Goal: Information Seeking & Learning: Learn about a topic

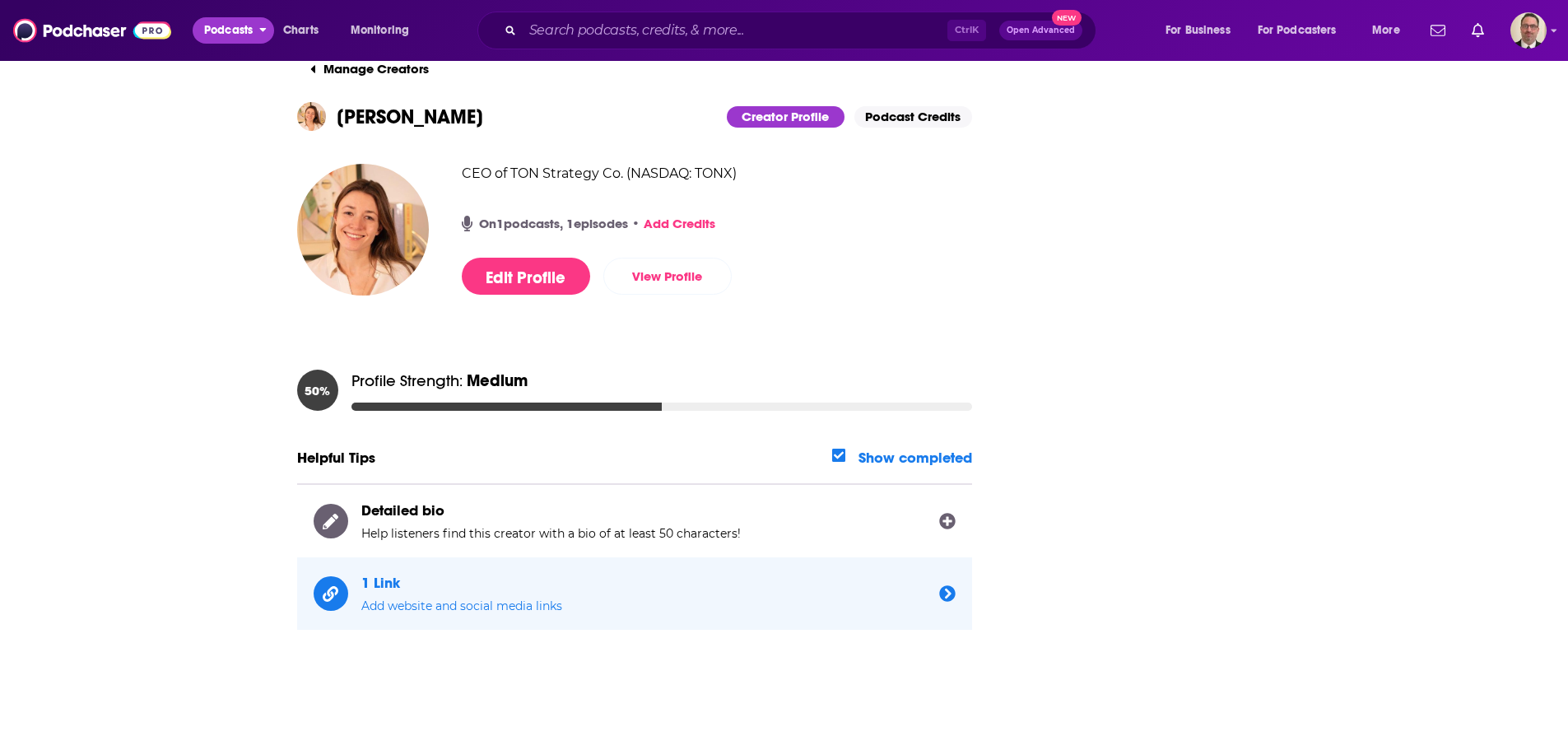
click at [233, 35] on span "Podcasts" at bounding box center [229, 30] width 49 height 23
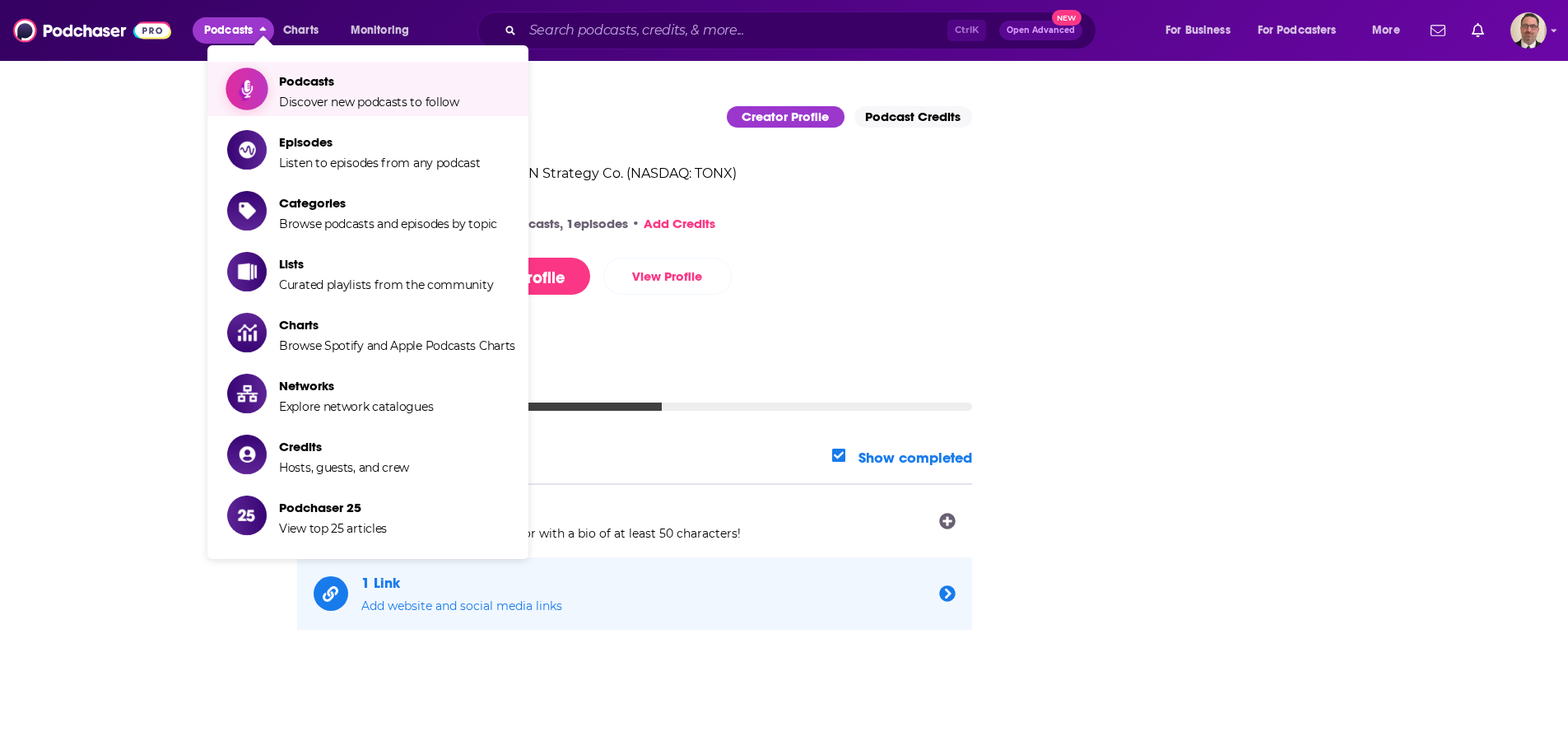
click at [315, 74] on span "Podcasts" at bounding box center [369, 81] width 181 height 16
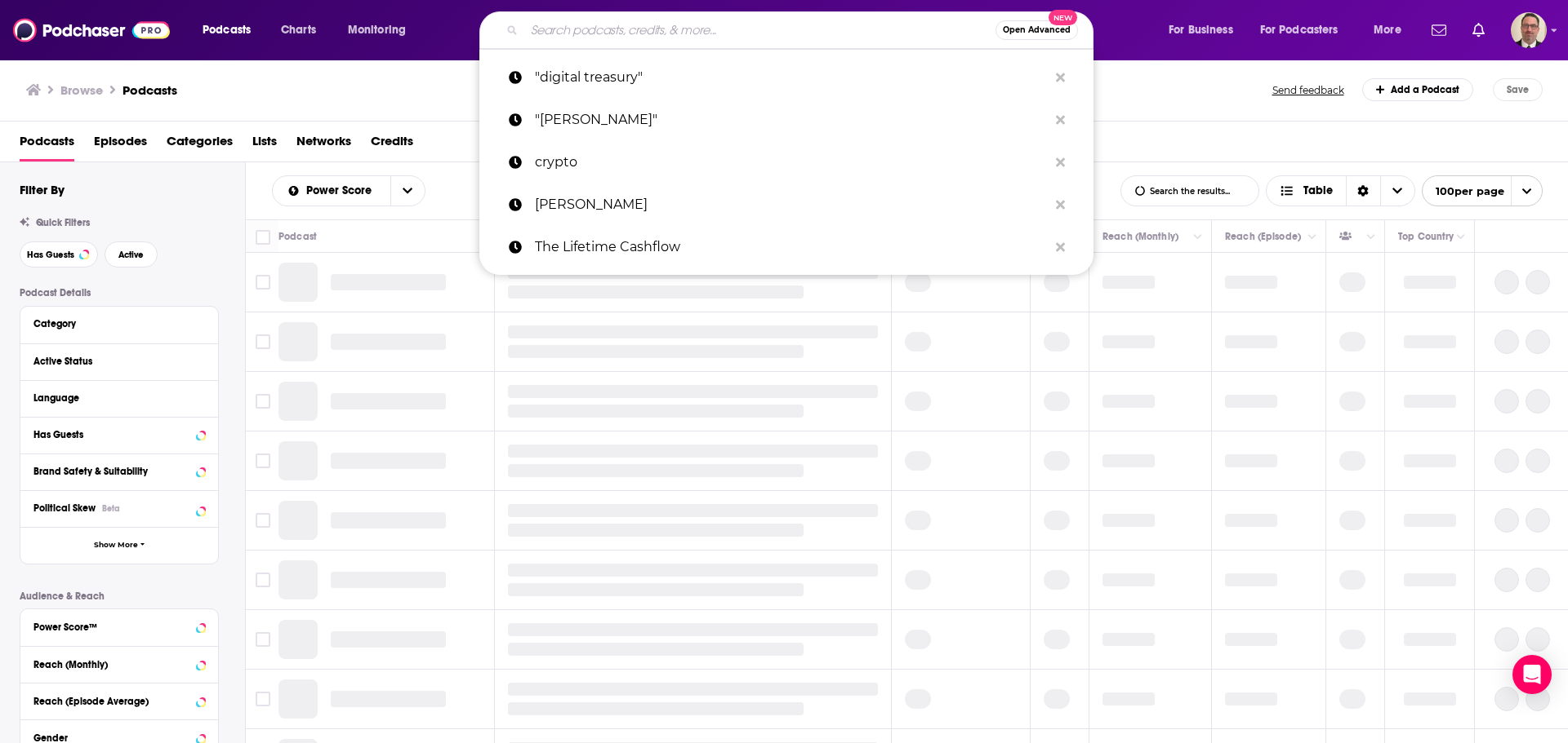
click at [603, 35] on input "Search podcasts, credits, & more..." at bounding box center [760, 30] width 471 height 26
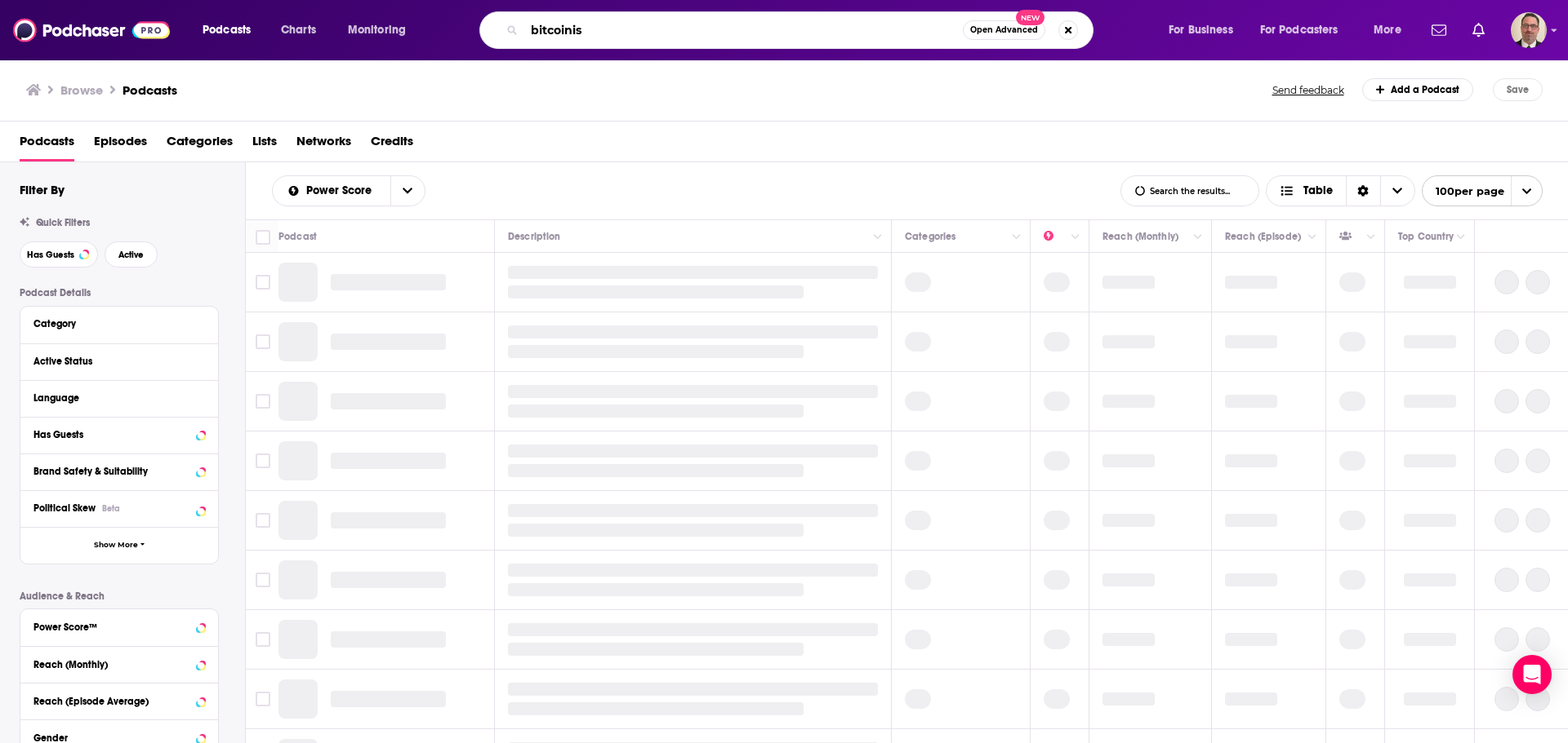
type input "bitcoinist"
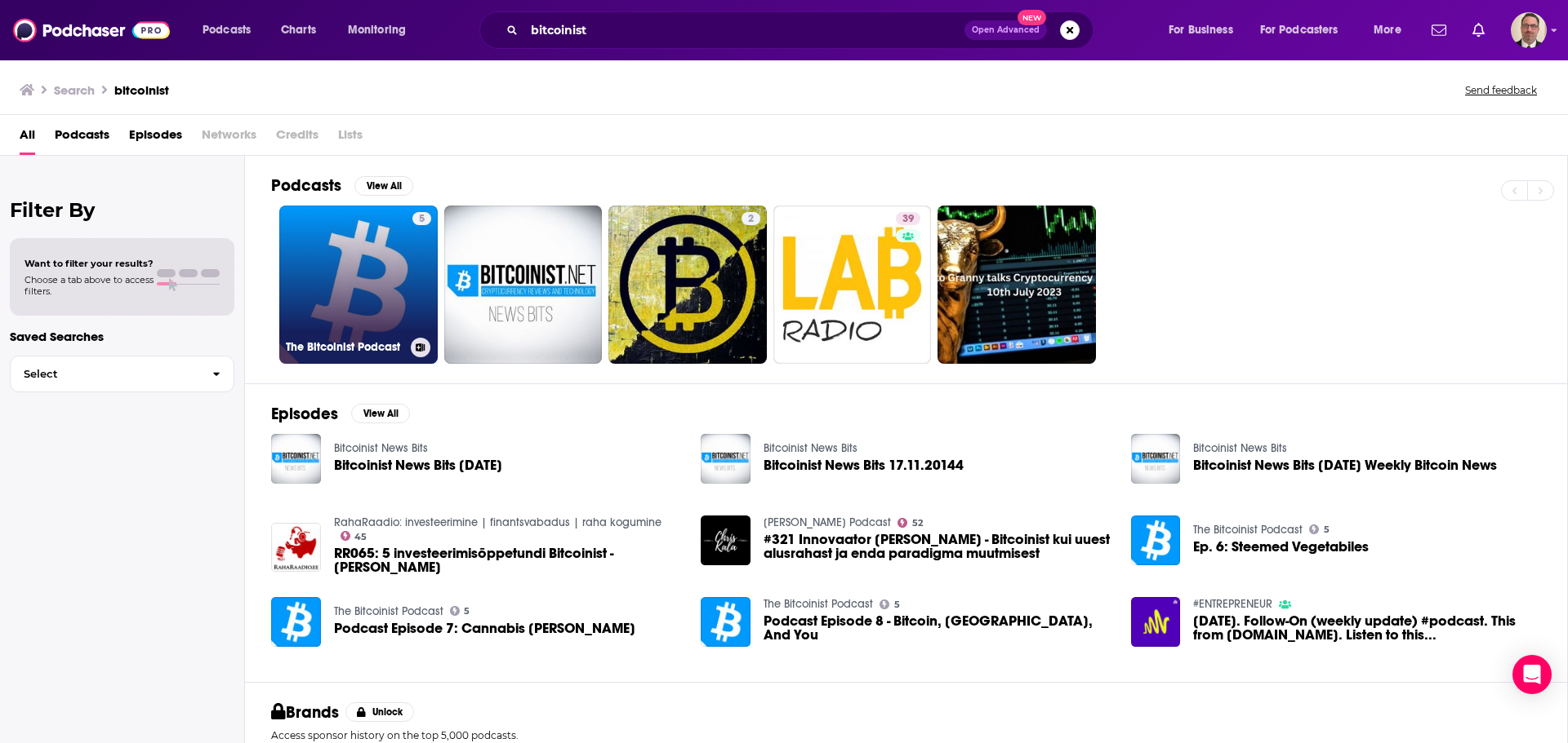
click at [364, 267] on link "5 The Bitcoinist Podcast" at bounding box center [358, 285] width 158 height 158
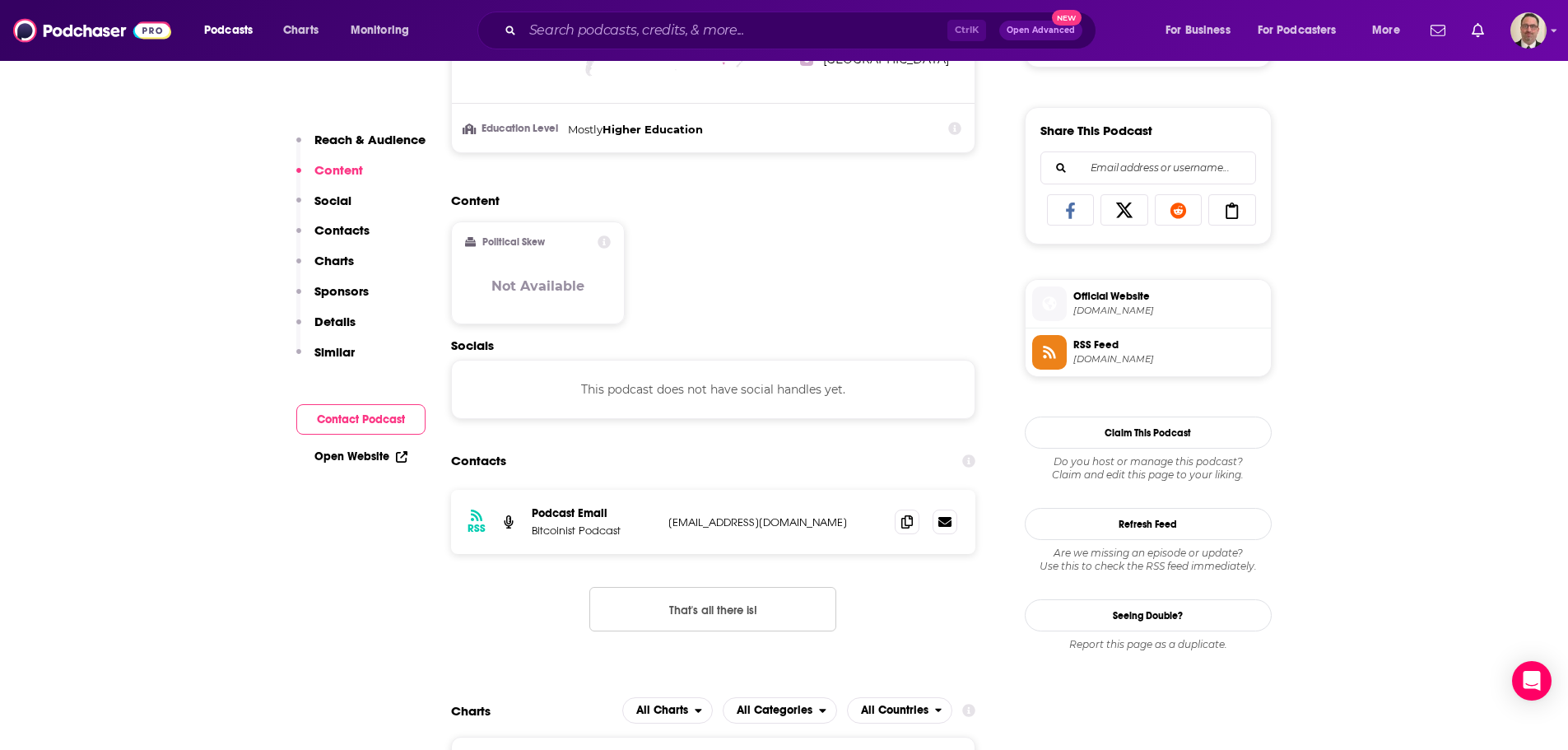
scroll to position [989, 0]
click at [1107, 309] on span "[DOMAIN_NAME]" at bounding box center [1169, 310] width 191 height 12
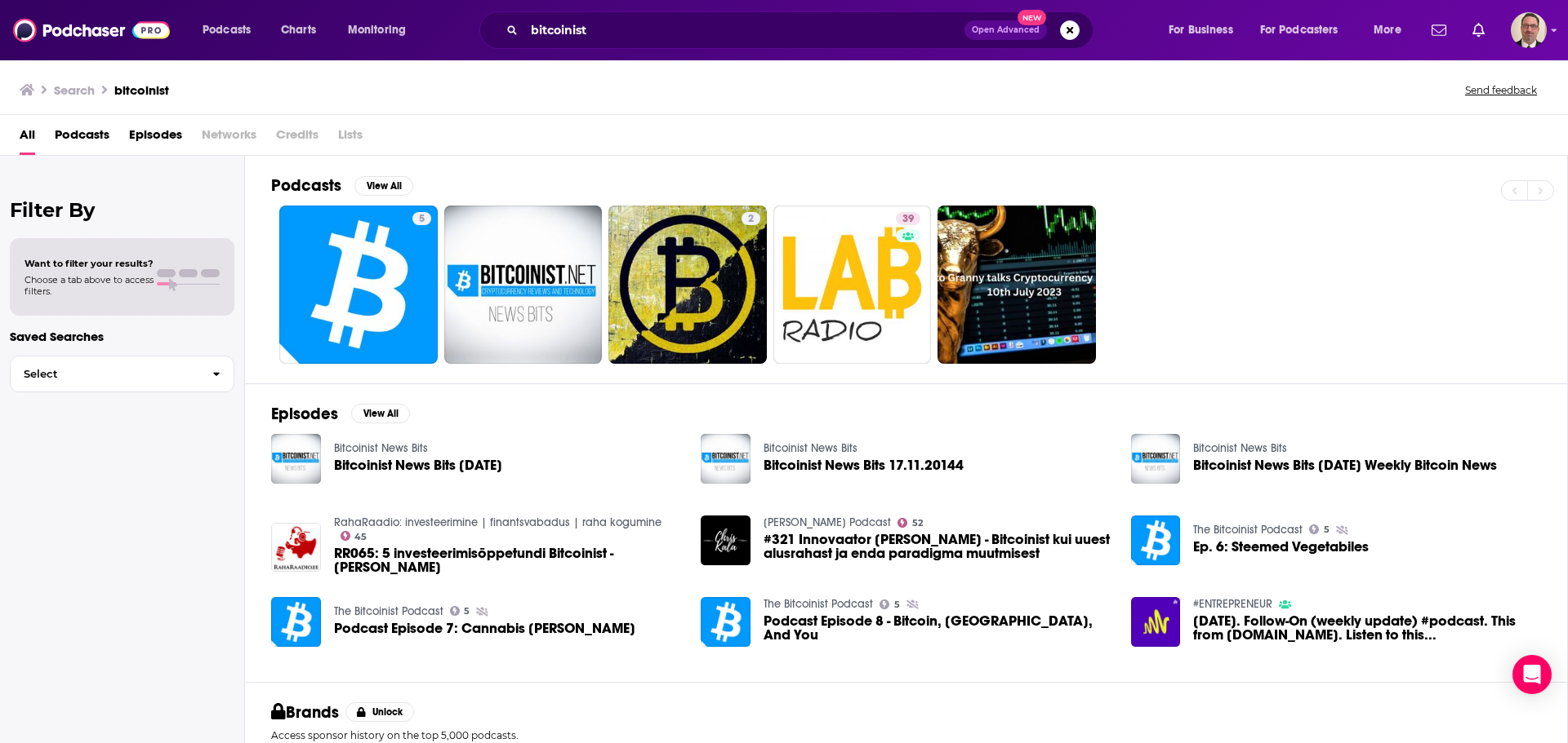
click at [78, 137] on span "Podcasts" at bounding box center [81, 139] width 54 height 34
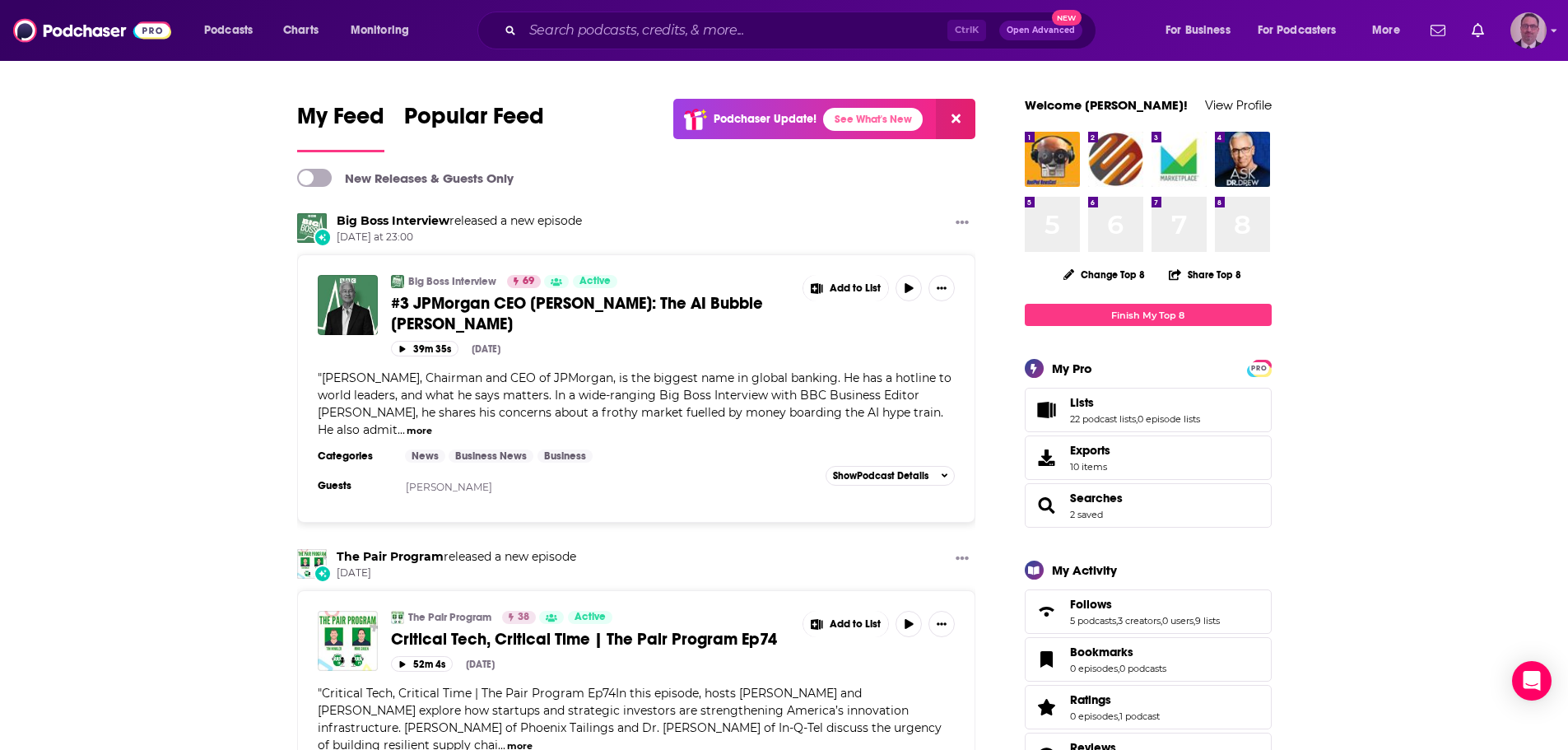
click at [1519, 36] on img "Logged in as PercPodcast" at bounding box center [1529, 30] width 36 height 36
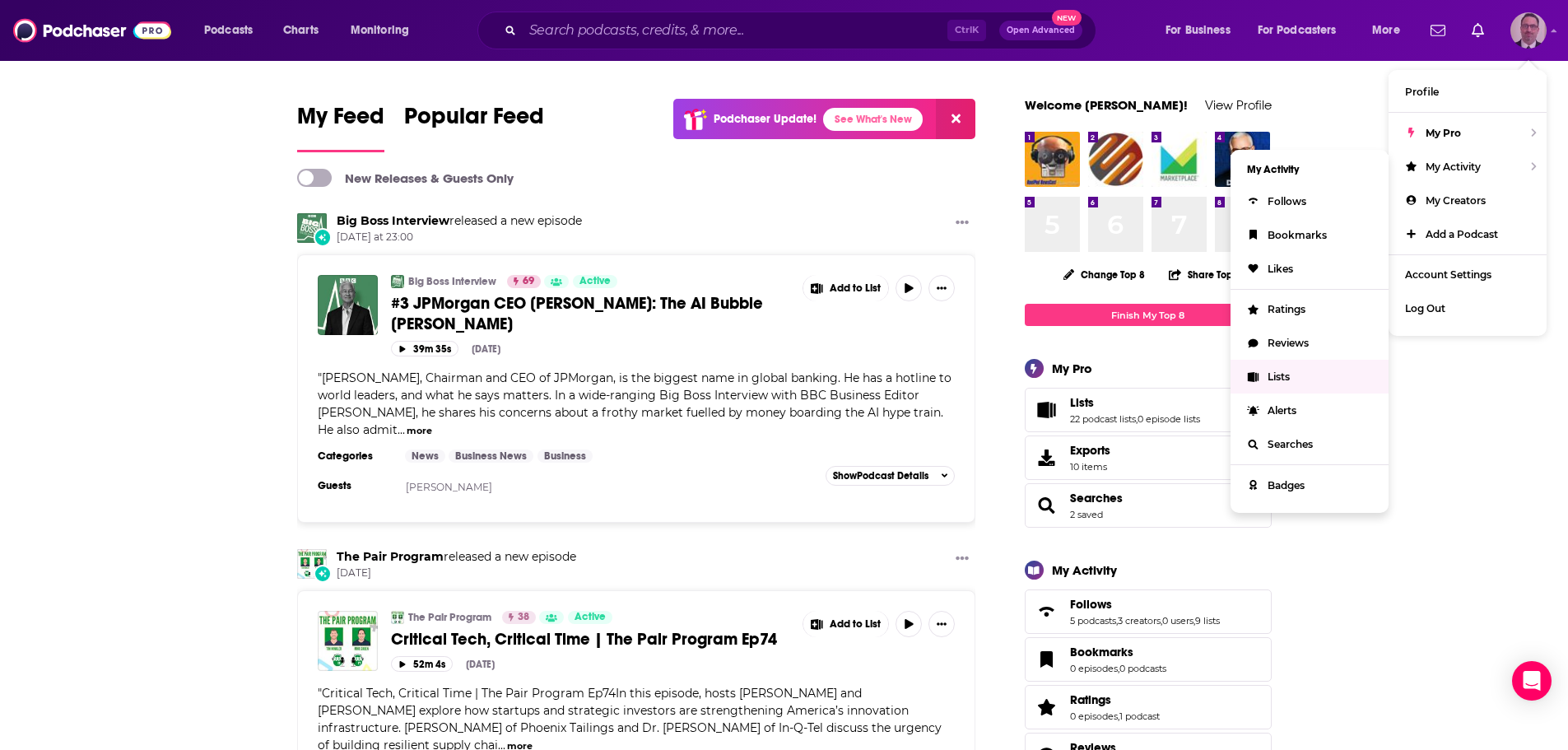
click at [1284, 378] on span "Lists" at bounding box center [1279, 376] width 22 height 12
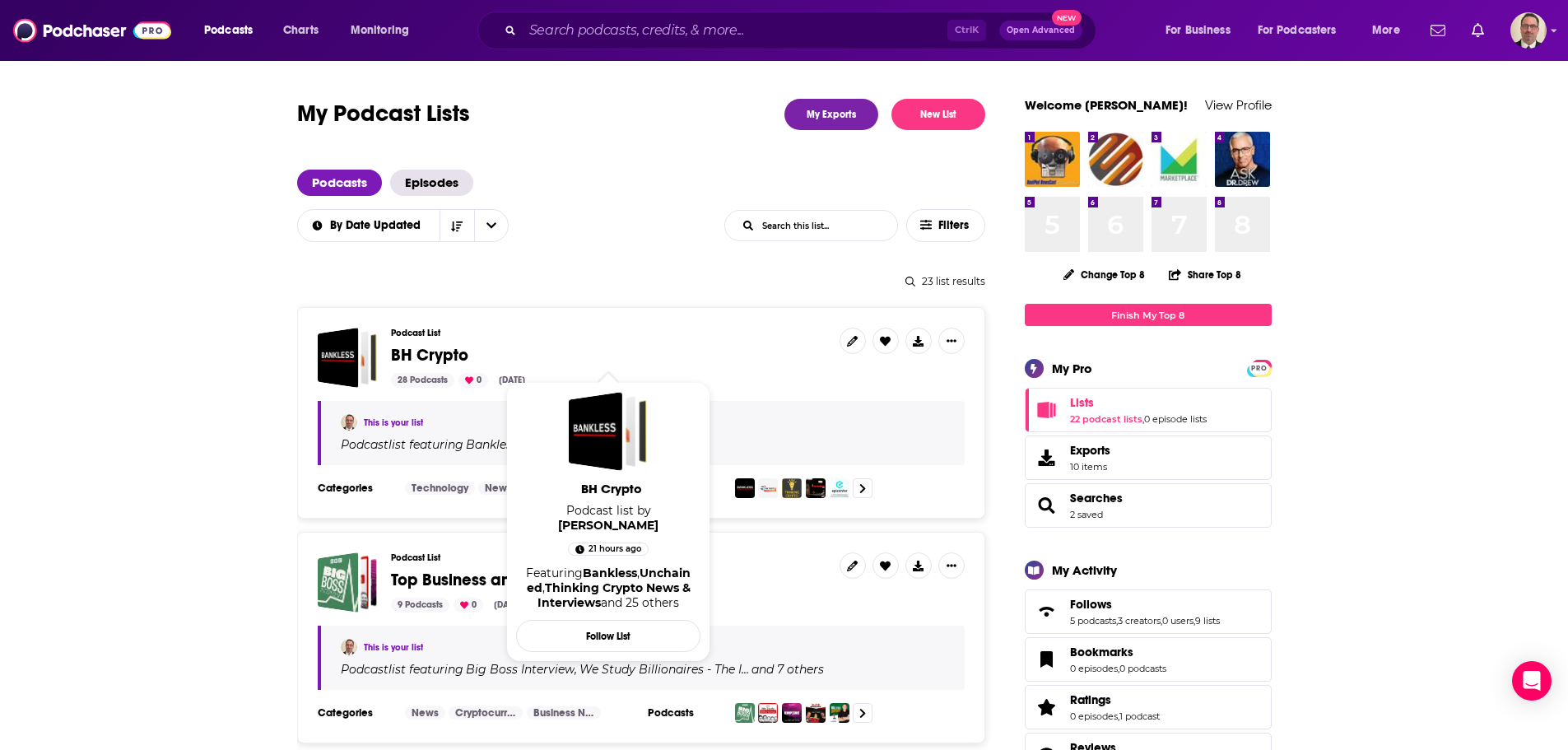
click at [420, 363] on span "BH Crypto" at bounding box center [430, 356] width 78 height 21
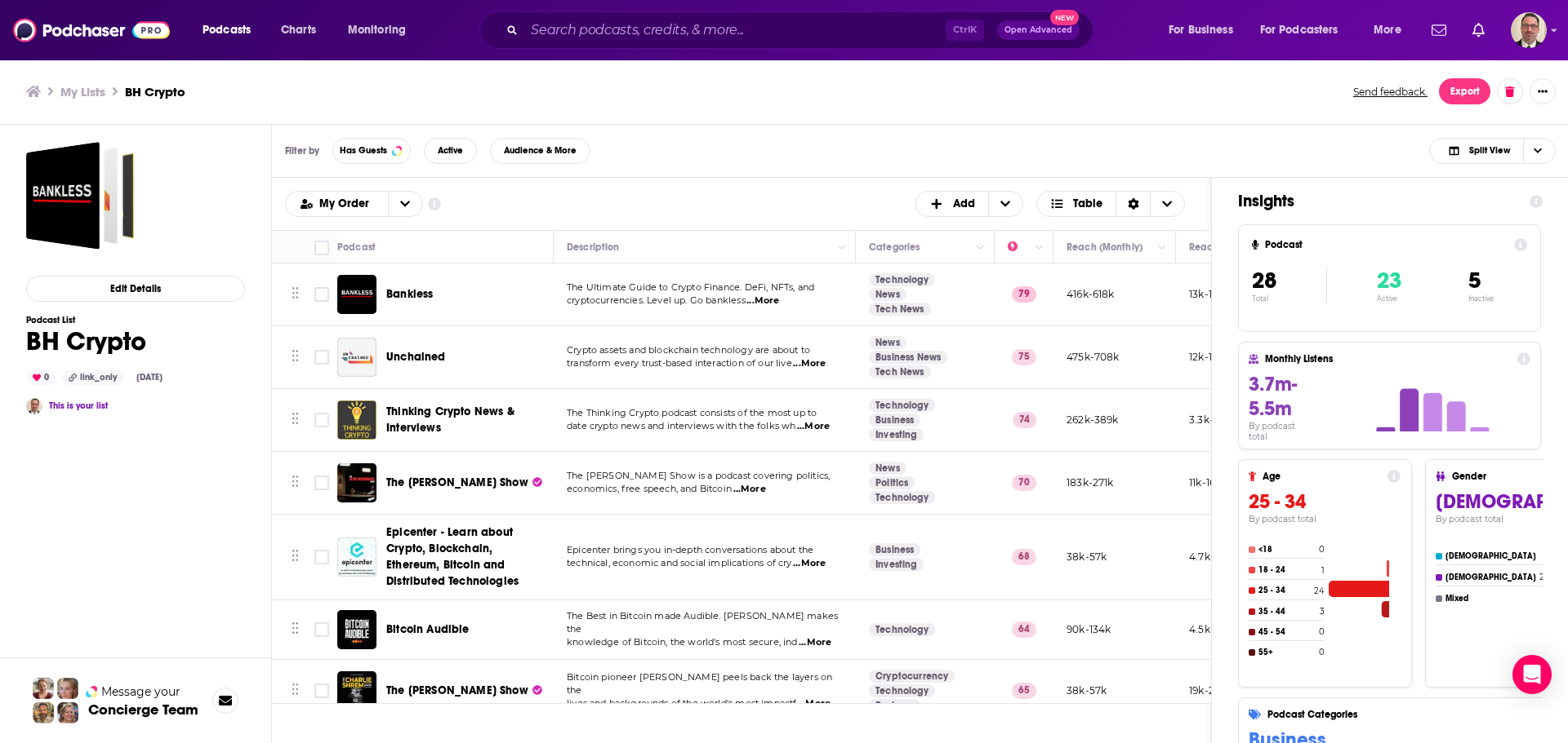
click at [85, 96] on h3 "My Lists" at bounding box center [82, 92] width 45 height 16
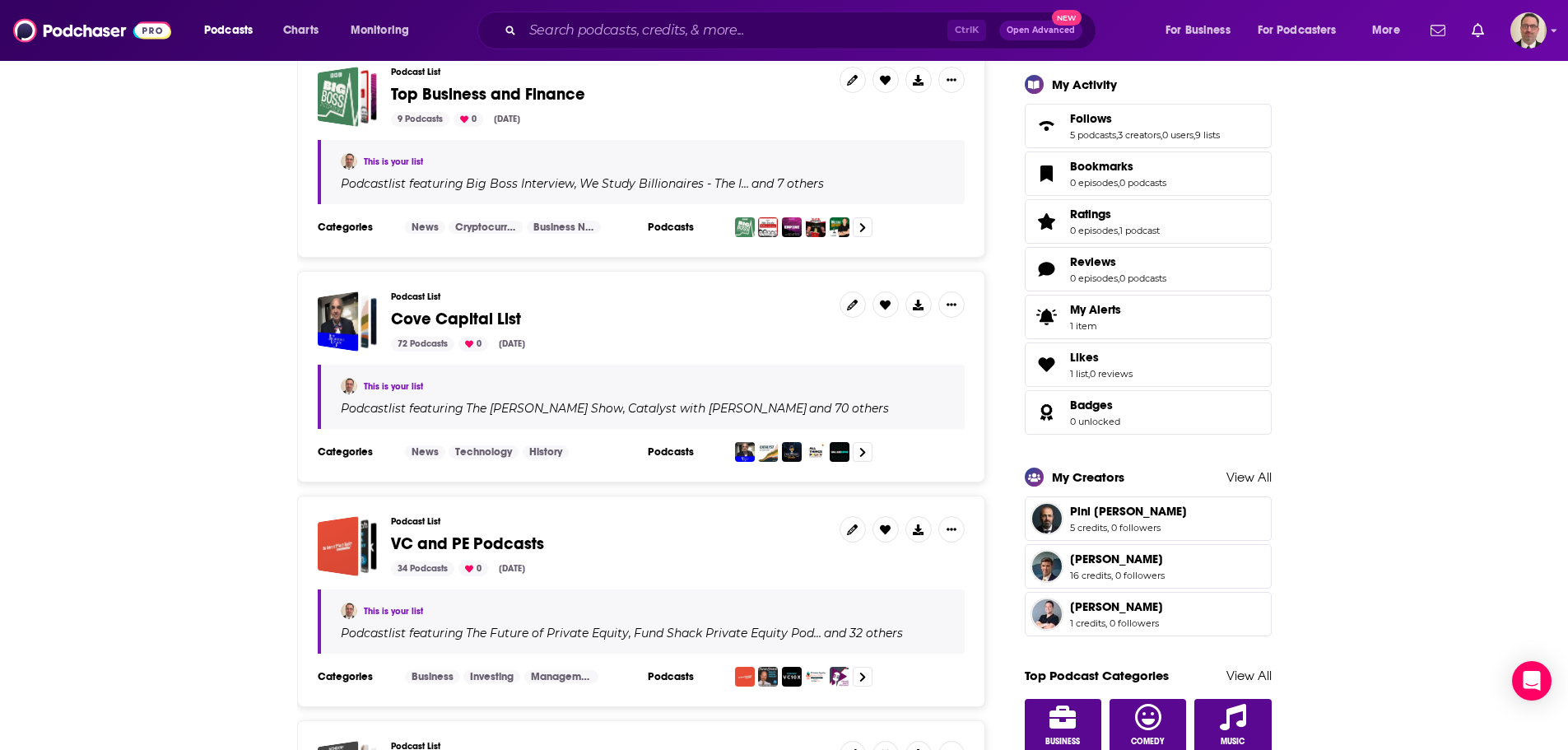
scroll to position [494, 0]
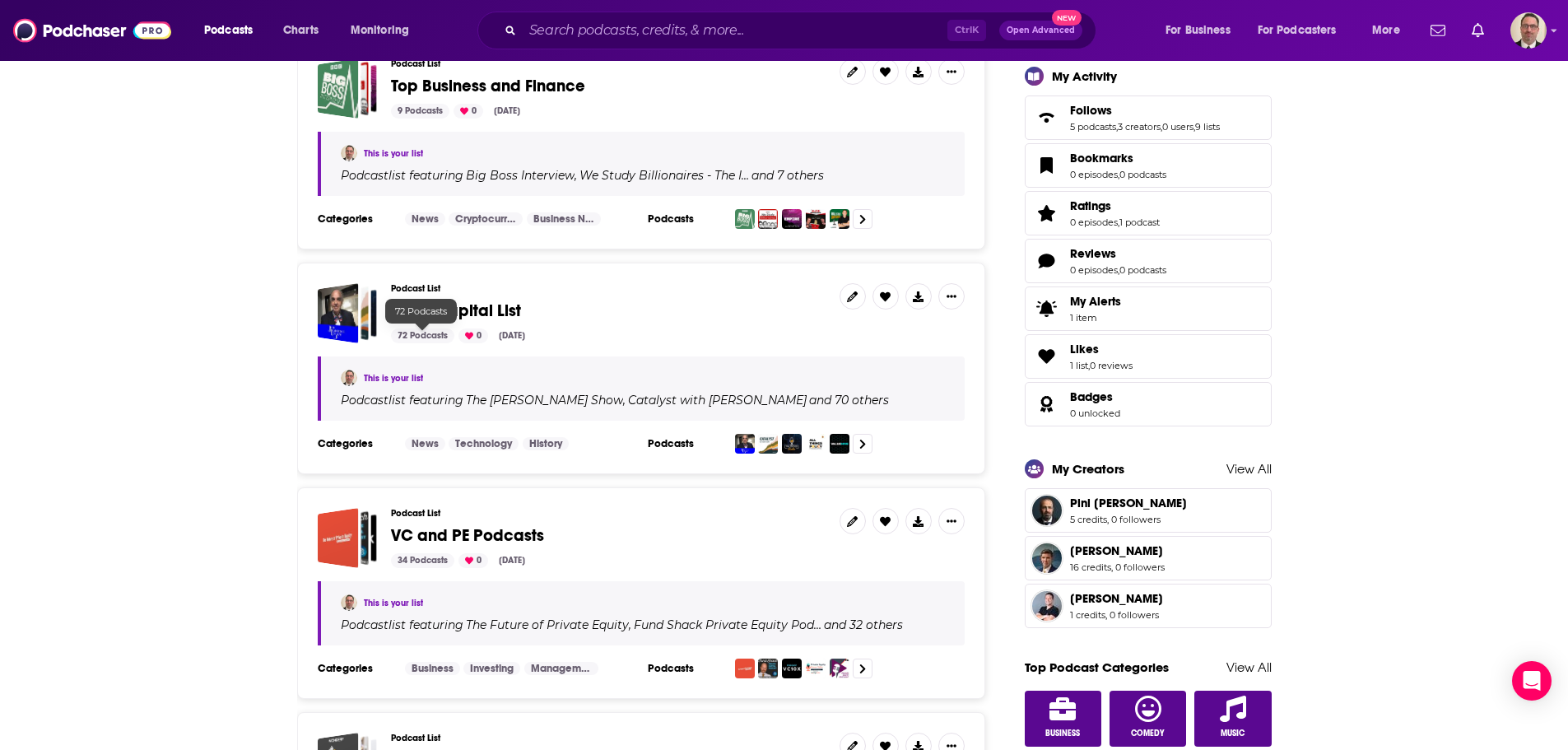
click at [444, 308] on span "Cove Capital List" at bounding box center [456, 311] width 130 height 21
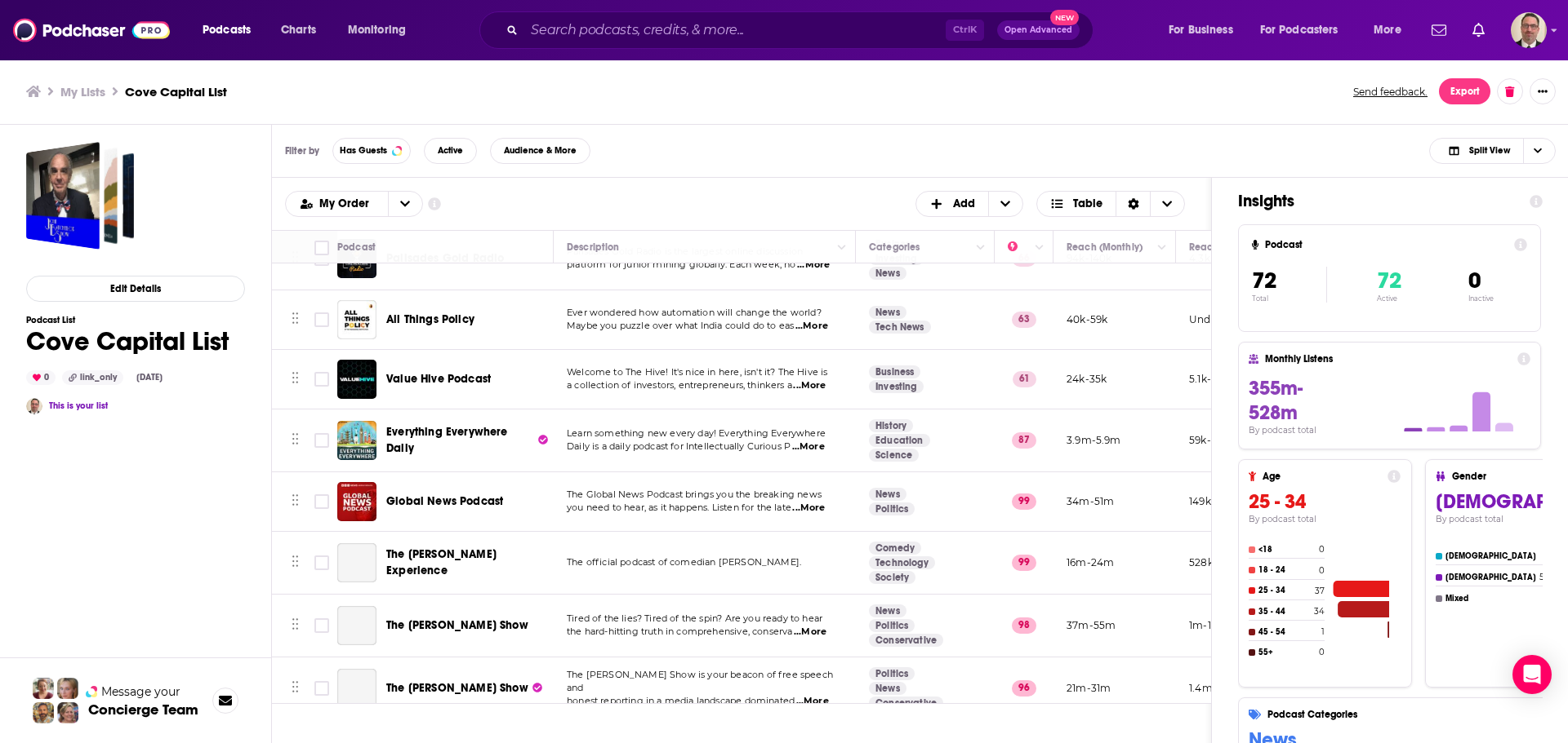
scroll to position [163, 0]
